Goal: Complete application form: Complete application form

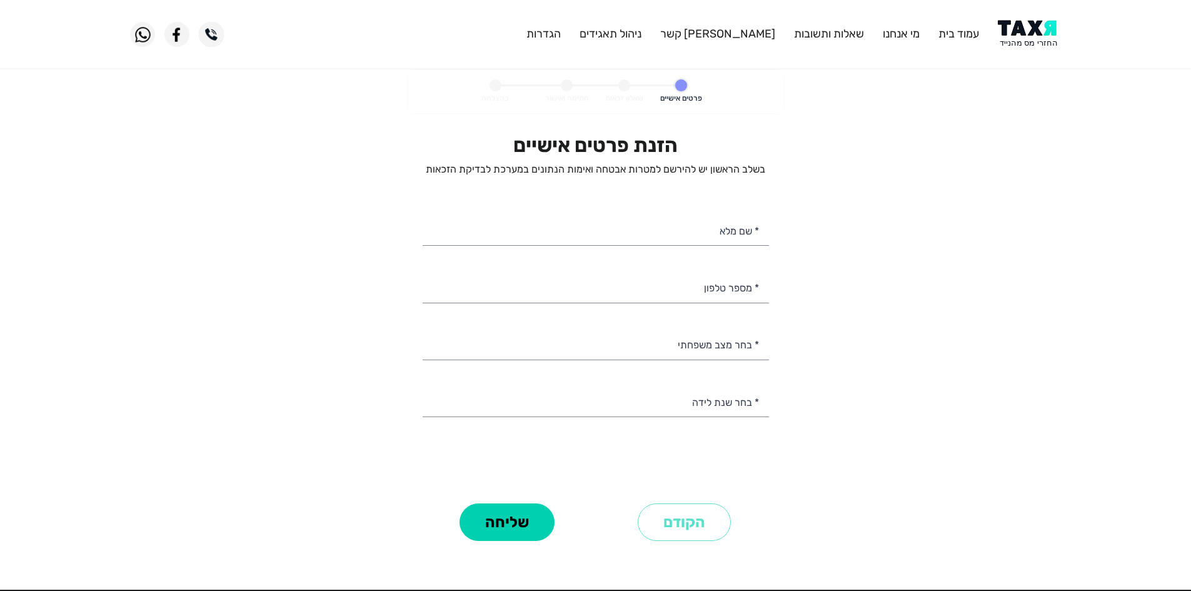
click at [1034, 88] on personal-details "פרטים אישיים שאלון זכאות חתימה ואישור בהצלחה הזנת פרטים אישיים בשלב הראשון יש ל…" at bounding box center [595, 325] width 1191 height 510
click at [1034, 41] on img at bounding box center [1029, 34] width 63 height 28
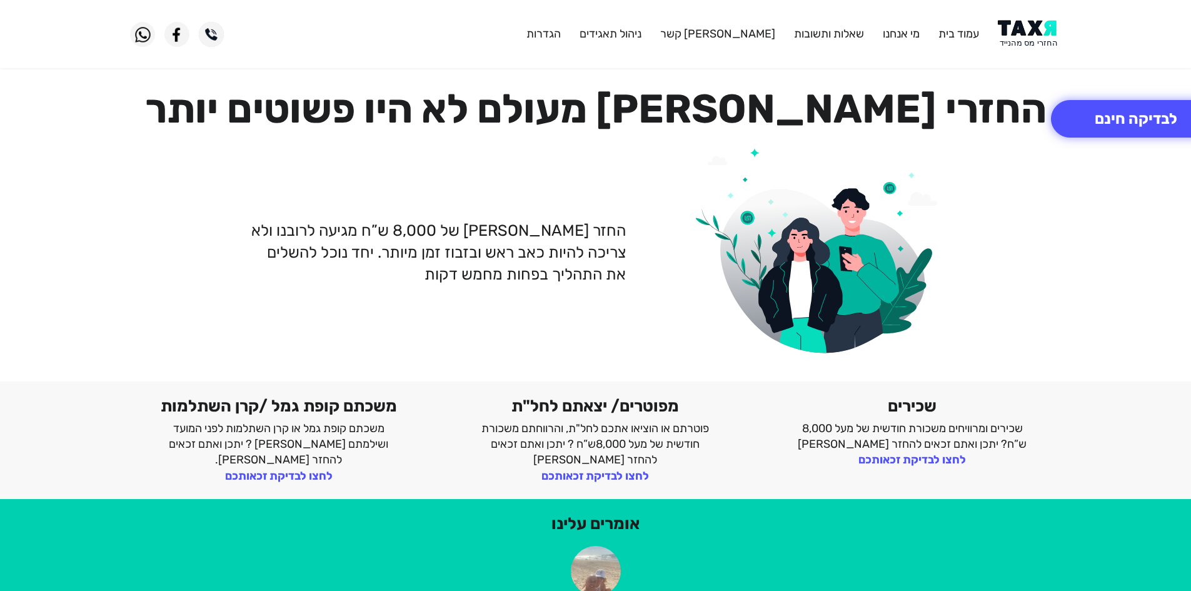
click at [1035, 141] on div "החזר [PERSON_NAME] של 8,000 ש”ח מגיעה לרובנו ולא צריכה להיות כאב ראש ובזבוז זמן…" at bounding box center [596, 252] width 950 height 228
click at [1064, 271] on div "החזר [PERSON_NAME] של 8,000 ש”ח מגיעה לרובנו ולא צריכה להיות כאב ראש ובזבוז זמן…" at bounding box center [596, 252] width 950 height 228
click at [1149, 39] on header "עמוד בית מי אנחנו שאלות ותשובות [PERSON_NAME] קשר ניהול תאגידים הגדרות" at bounding box center [595, 34] width 1191 height 68
click at [1179, 0] on header "עמוד בית מי אנחנו שאלות ותשובות [PERSON_NAME] קשר ניהול תאגידים הגדרות" at bounding box center [595, 34] width 1191 height 68
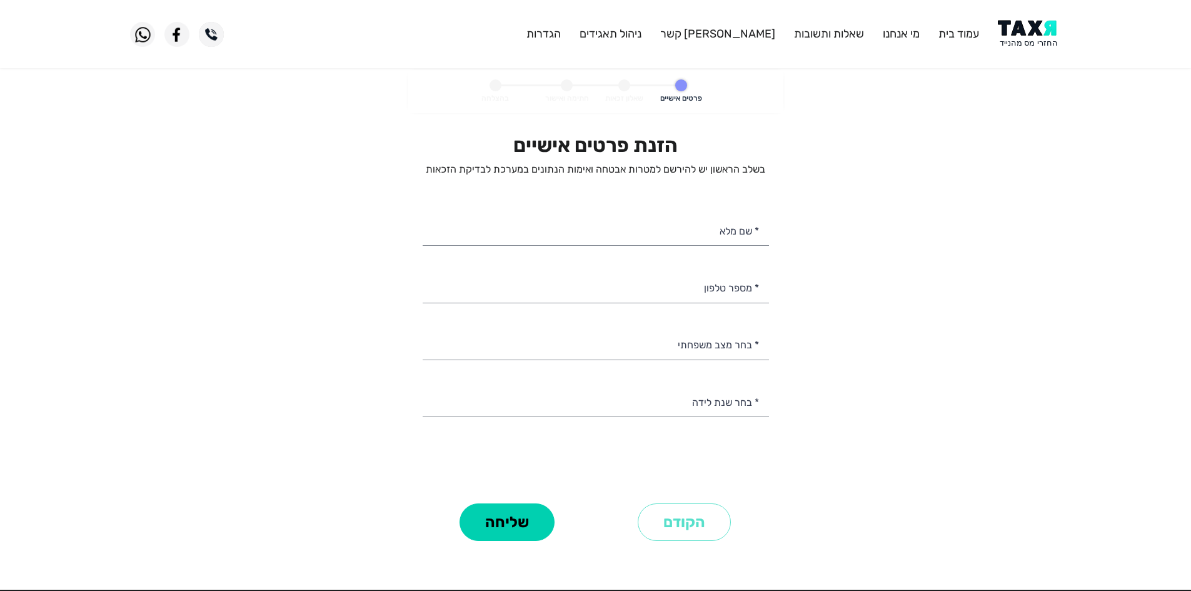
select select
click at [689, 227] on input "* שם מלא" at bounding box center [596, 230] width 346 height 32
click at [693, 293] on input "* מספר טלפון" at bounding box center [596, 287] width 346 height 32
click at [699, 229] on input "* שם מלא" at bounding box center [596, 230] width 346 height 32
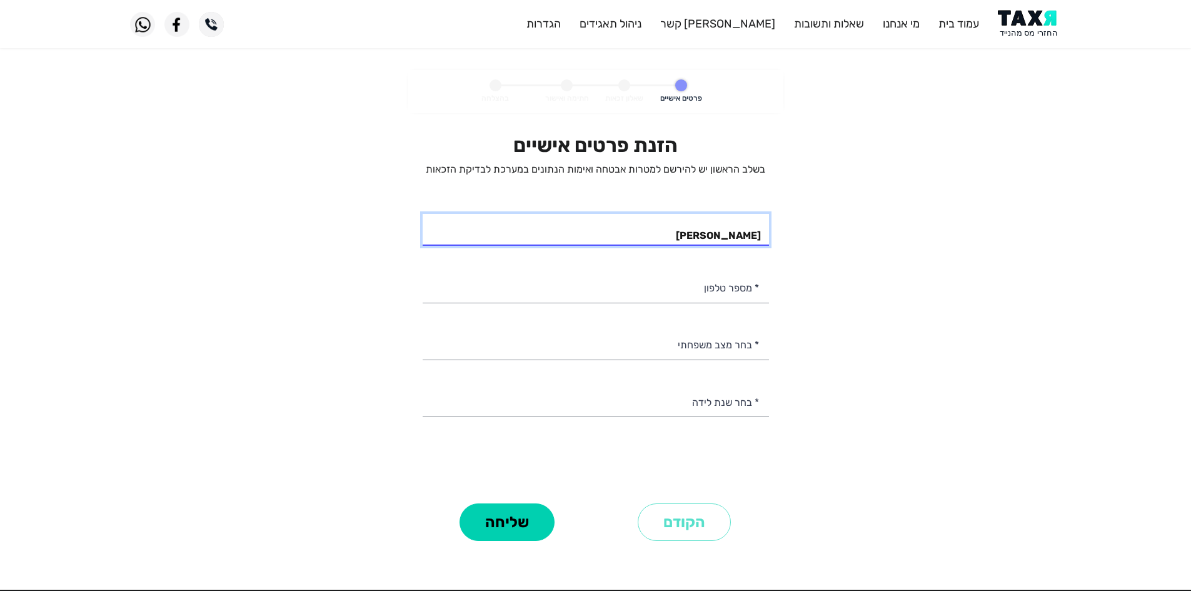
scroll to position [63, 0]
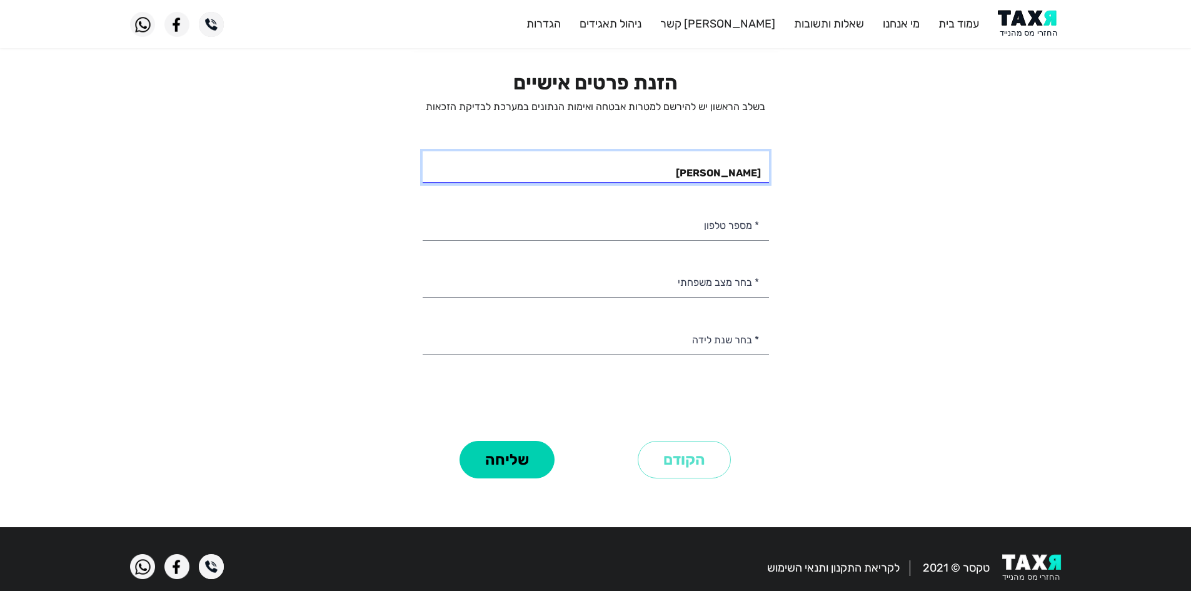
type input "[PERSON_NAME]"
click at [684, 227] on input "* מספר טלפון" at bounding box center [596, 224] width 346 height 32
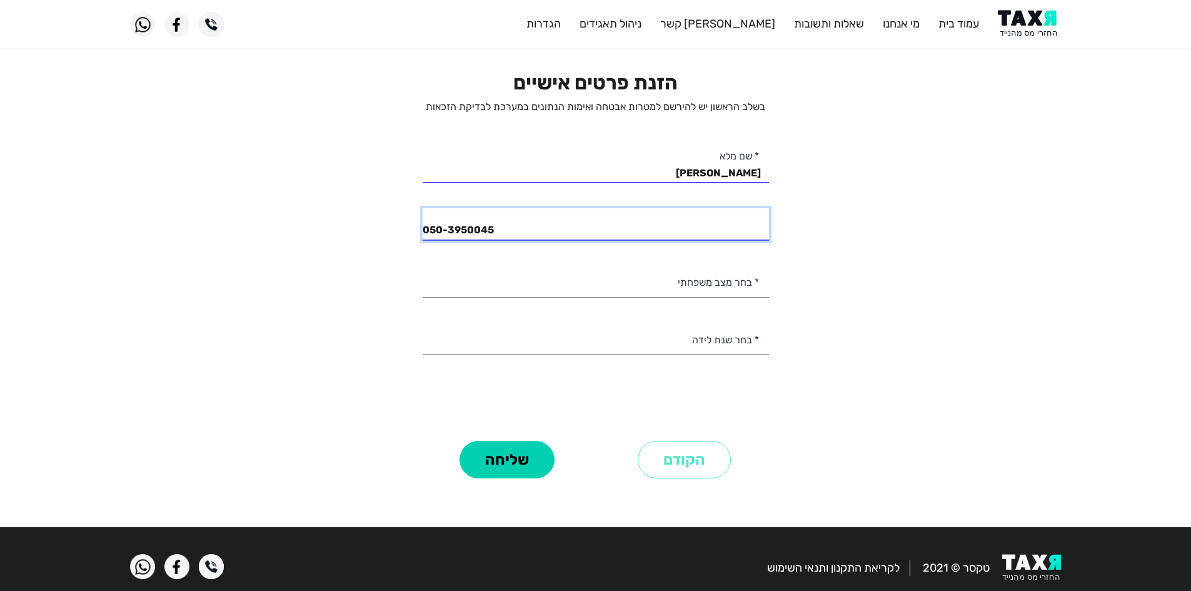
type input "050-3950045"
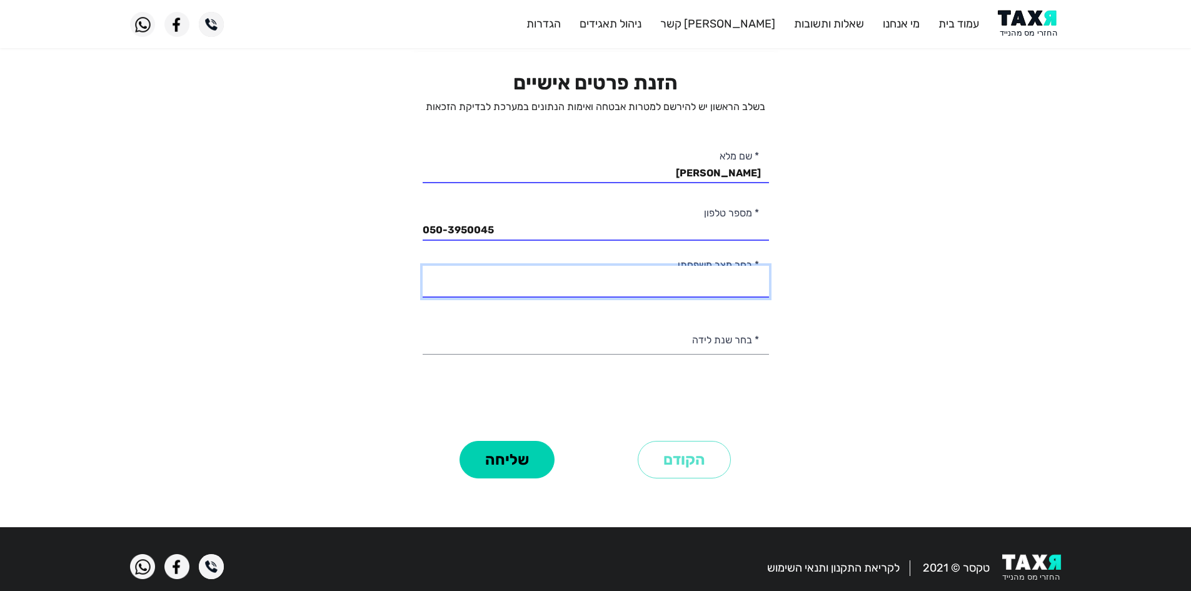
drag, startPoint x: 731, startPoint y: 287, endPoint x: 777, endPoint y: 294, distance: 46.3
click at [731, 287] on select "רווק/ה נשוי/[PERSON_NAME]/ה אלמן/נה" at bounding box center [596, 282] width 346 height 32
select select "1: Single"
click at [423, 266] on select "רווק/ה נשוי/[PERSON_NAME]/ה אלמן/נה" at bounding box center [596, 282] width 346 height 32
click at [743, 358] on div "הזנת פרטים אישיים בשלב הראשון יש להירשם למטרות אבטחה ואימות הנתונים במערכת לבדי…" at bounding box center [596, 254] width 346 height 366
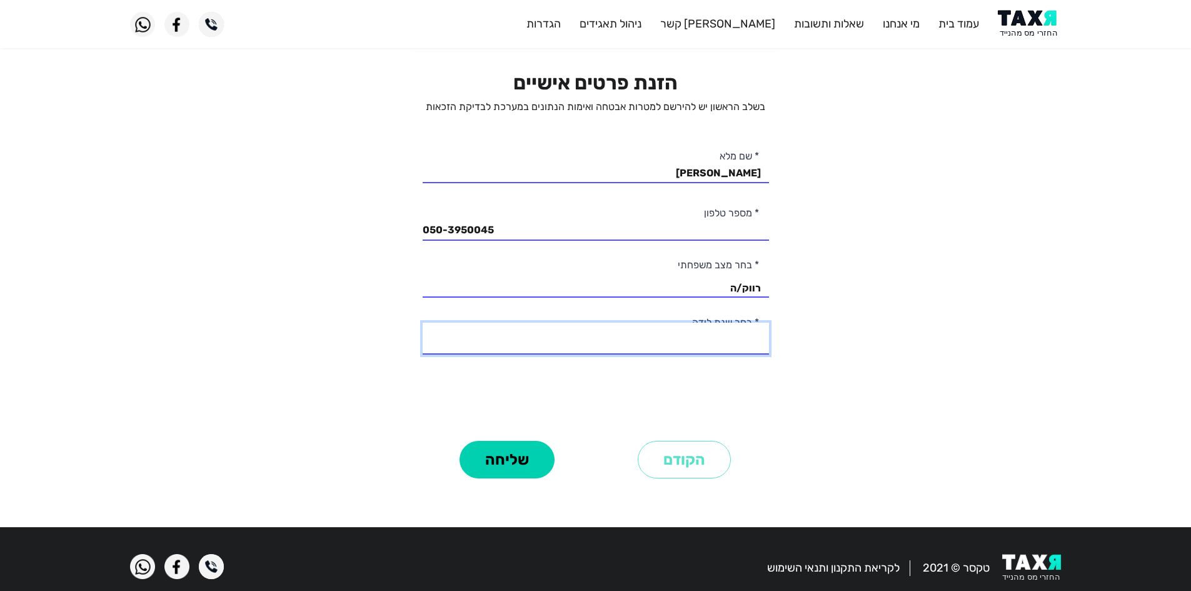
drag, startPoint x: 737, startPoint y: 338, endPoint x: 595, endPoint y: 532, distance: 241.1
click at [737, 338] on select "2003 2002 2001 2000 1999 1998 1997 1996 1995 1994 1993 1992 1991 1990 1989 1988…" at bounding box center [596, 339] width 346 height 32
select select "13: 1991"
click at [423, 323] on select "2003 2002 2001 2000 1999 1998 1997 1996 1995 1994 1993 1992 1991 1990 1989 1988…" at bounding box center [596, 339] width 346 height 32
click at [481, 460] on button "שליחה" at bounding box center [507, 460] width 95 height 38
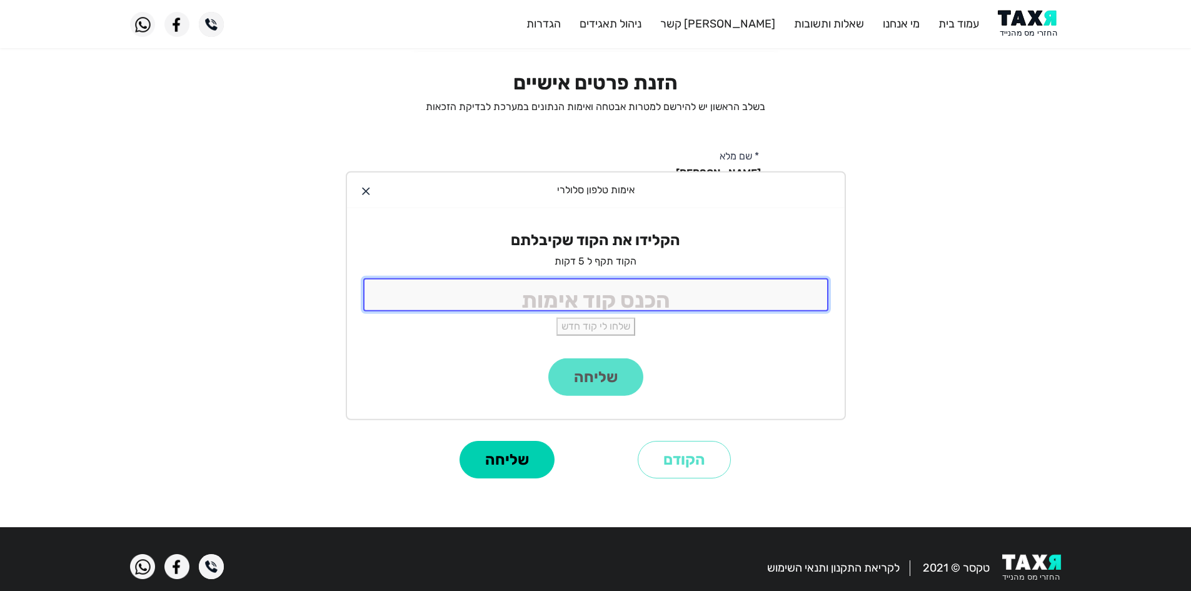
click at [778, 283] on input "tel" at bounding box center [595, 294] width 465 height 33
type input "9988"
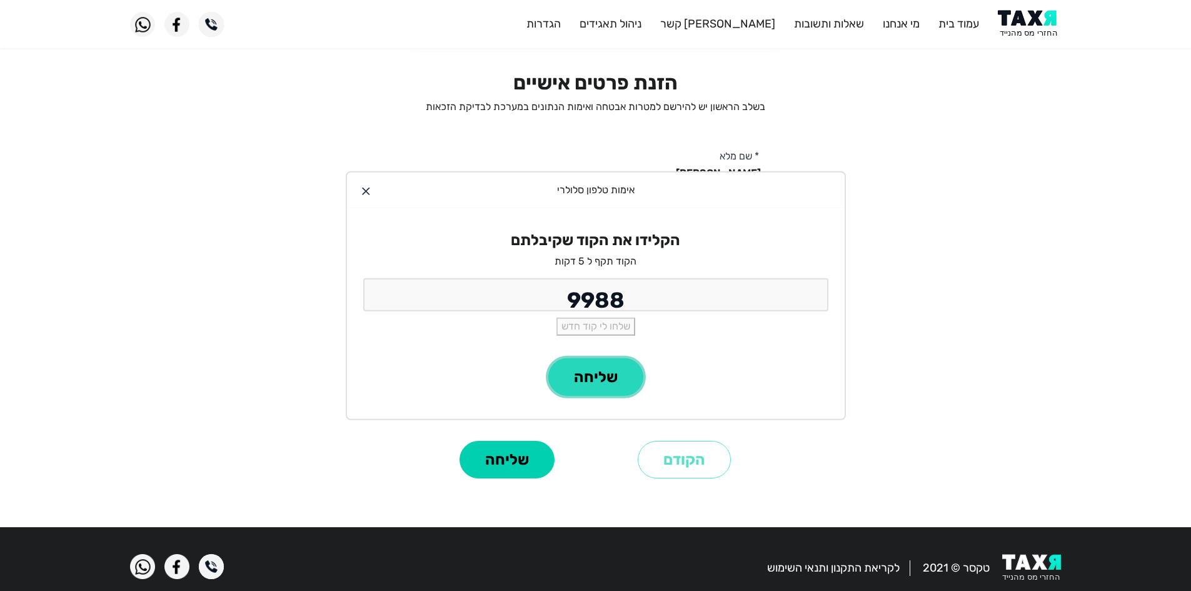
click at [636, 369] on button "שליחה" at bounding box center [595, 377] width 95 height 38
